Goal: Find specific page/section: Find specific page/section

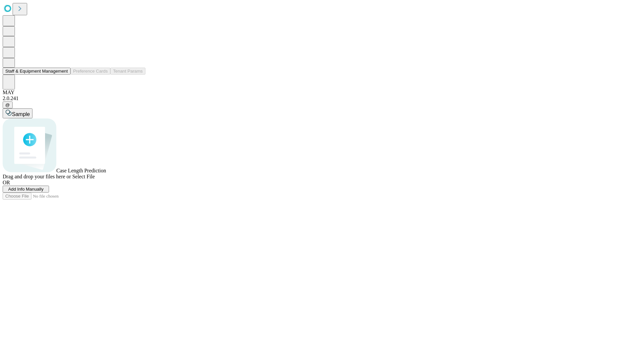
click at [63, 75] on button "Staff & Equipment Management" at bounding box center [37, 71] width 68 height 7
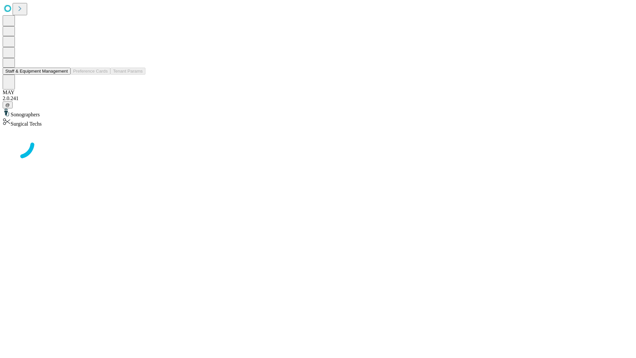
click at [63, 75] on button "Staff & Equipment Management" at bounding box center [37, 71] width 68 height 7
